Goal: Information Seeking & Learning: Learn about a topic

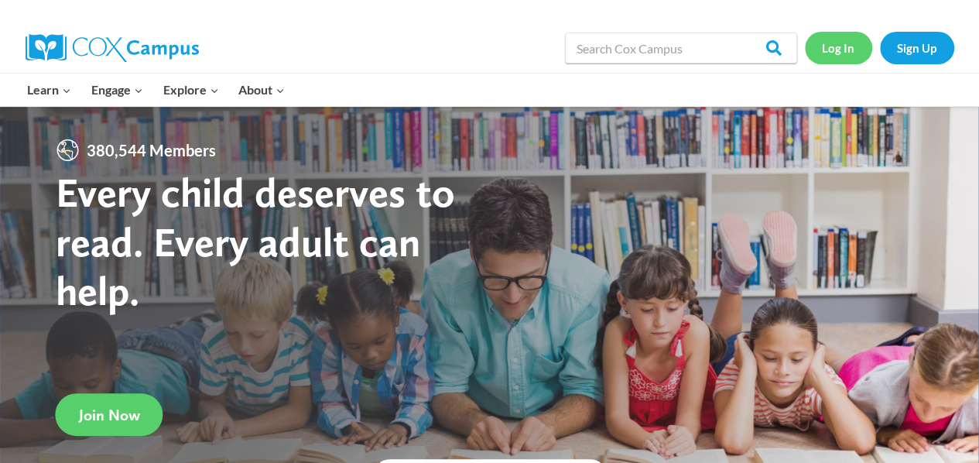
click at [839, 46] on link "Log In" at bounding box center [838, 48] width 67 height 32
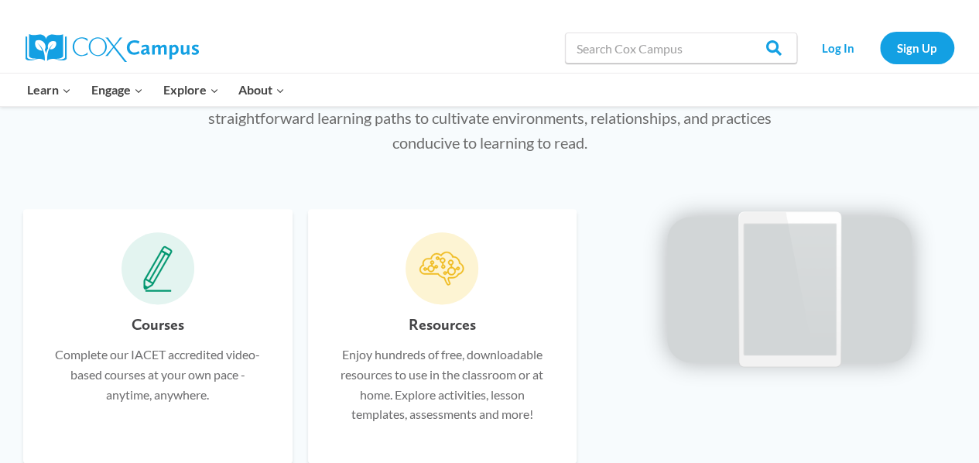
scroll to position [862, 0]
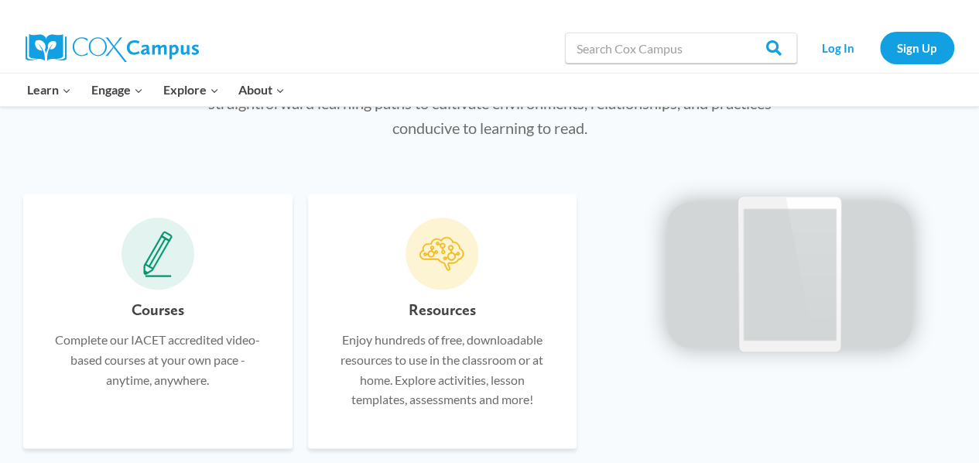
click at [144, 292] on div "Courses Complete our IACET accredited video-based courses at your own pace - an…" at bounding box center [157, 321] width 269 height 254
click at [170, 347] on p "Complete our IACET accredited video-based courses at your own pace - anytime, a…" at bounding box center [157, 360] width 223 height 60
click at [166, 258] on icon at bounding box center [157, 254] width 29 height 46
click at [830, 46] on link "Log In" at bounding box center [838, 48] width 67 height 32
